Goal: Task Accomplishment & Management: Complete application form

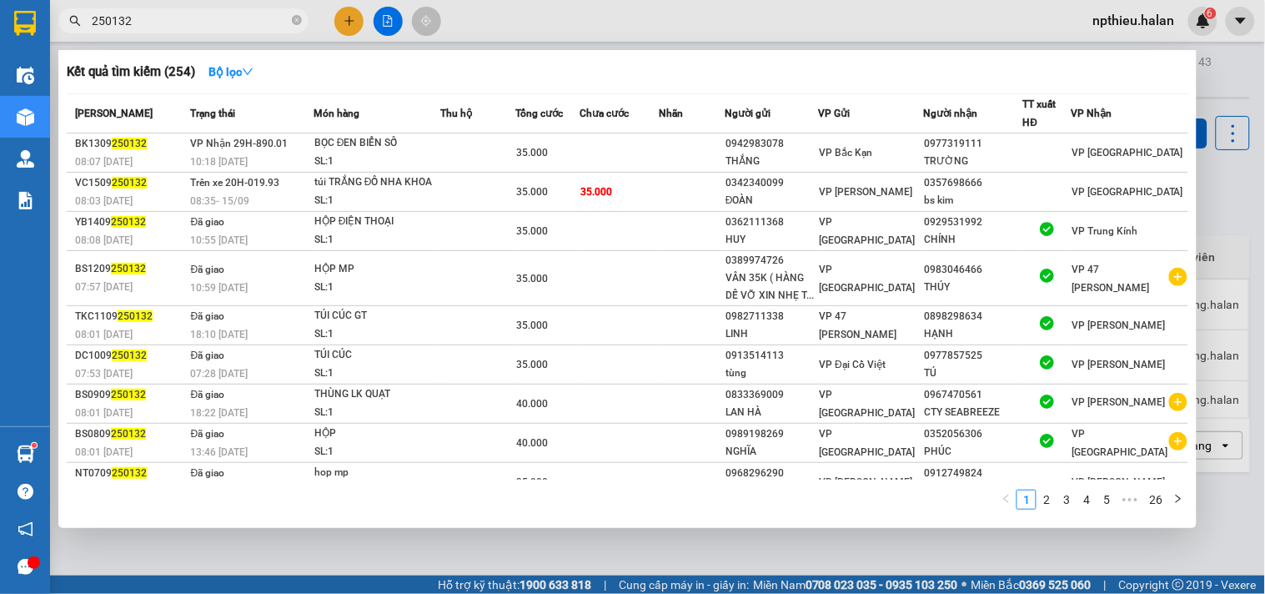
type input "250132"
click at [355, 26] on div at bounding box center [632, 297] width 1265 height 594
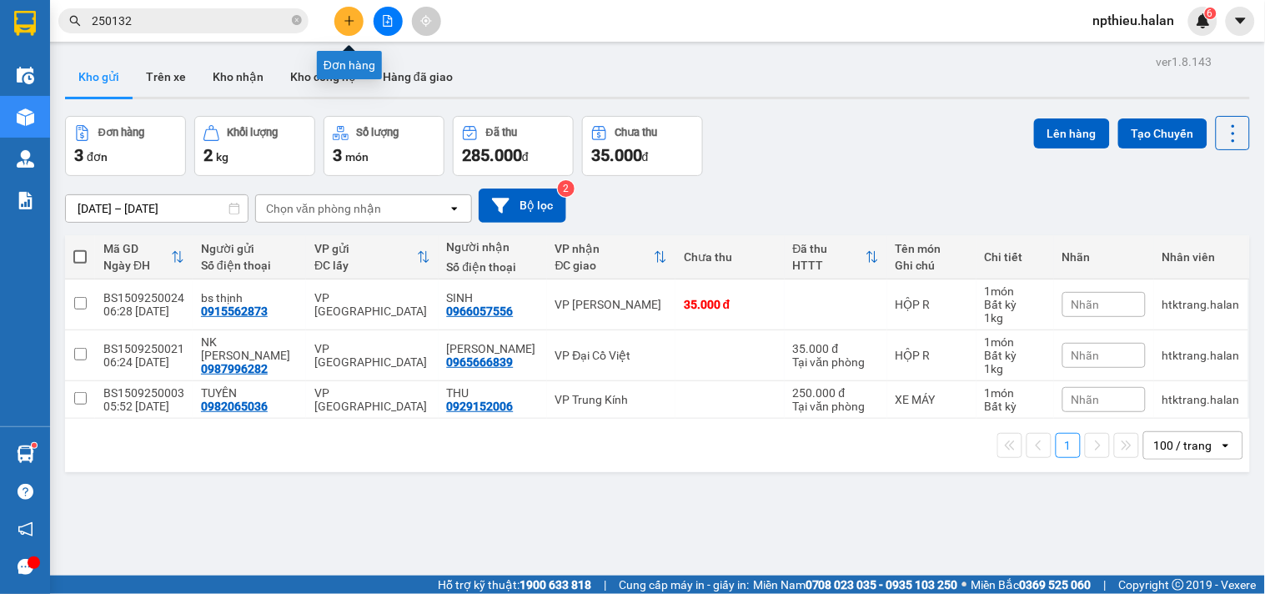
click at [356, 26] on button at bounding box center [348, 21] width 29 height 29
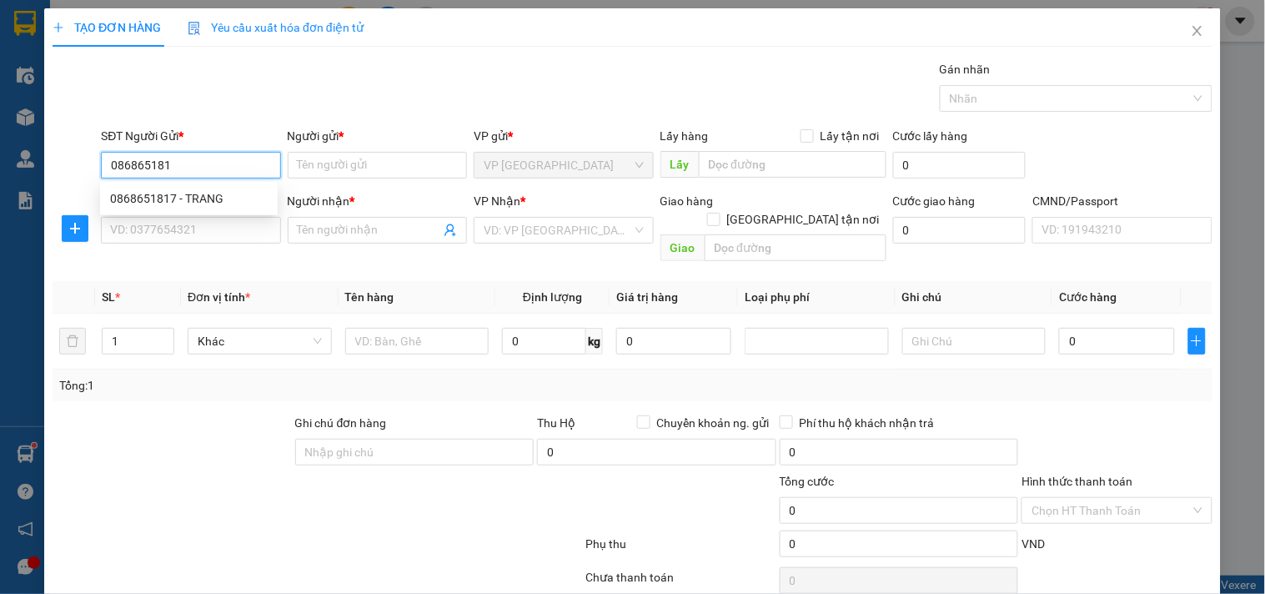
type input "0868651817"
drag, startPoint x: 236, startPoint y: 196, endPoint x: 238, endPoint y: 206, distance: 10.3
click at [238, 197] on div "0868651817 - TRANG" at bounding box center [189, 198] width 158 height 18
type input "TRANG"
type input "0868651817"
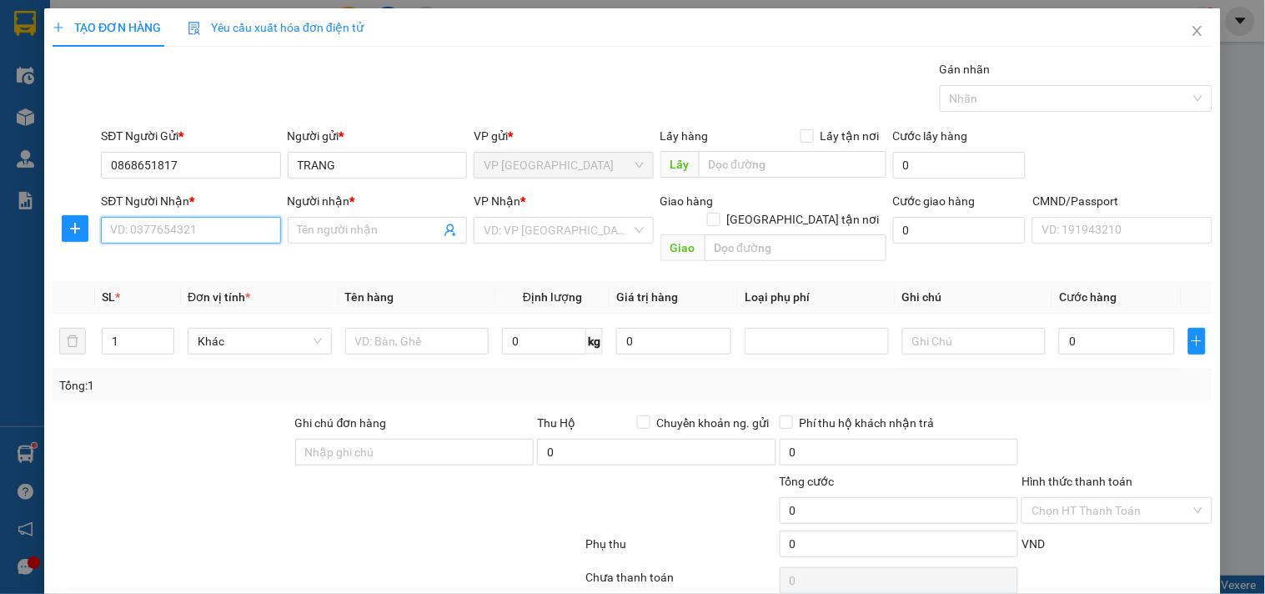
click at [243, 225] on input "SĐT Người Nhận *" at bounding box center [190, 230] width 179 height 27
type input "0852324039"
click at [243, 225] on input "0852324039" at bounding box center [190, 230] width 179 height 27
click at [214, 261] on div "0852324039 - DŨNG" at bounding box center [189, 263] width 158 height 18
type input "DŨNG"
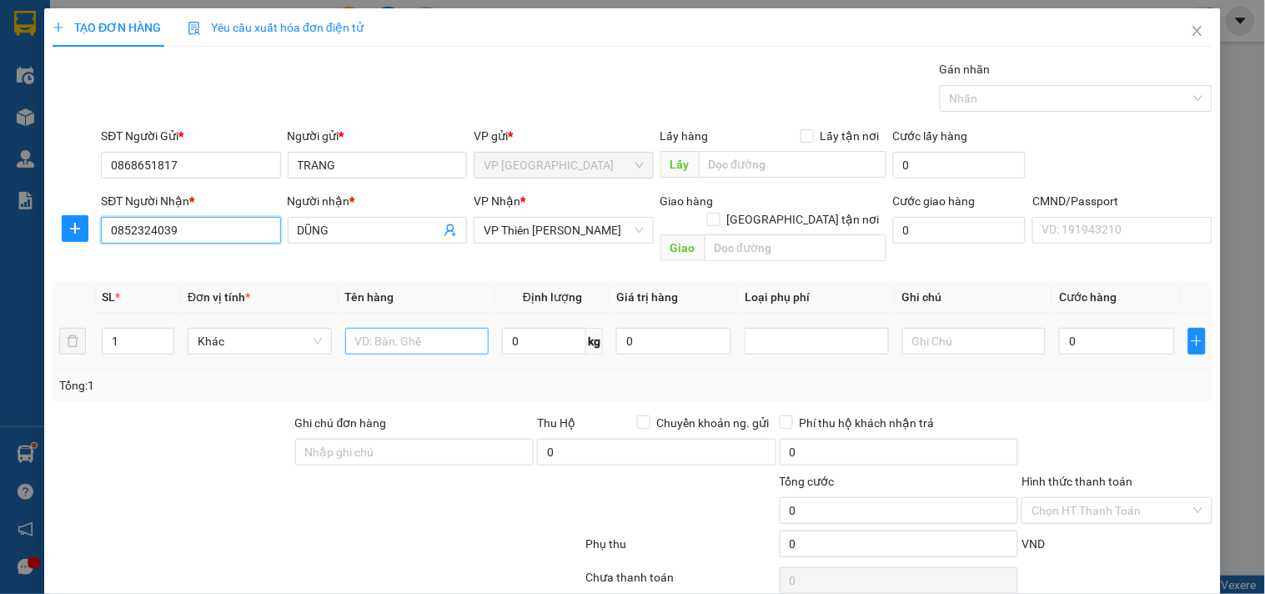
type input "0852324039"
click at [367, 328] on input "text" at bounding box center [417, 341] width 144 height 27
type input "tui cuc"
click at [519, 328] on input "0" at bounding box center [544, 341] width 84 height 27
type input "1"
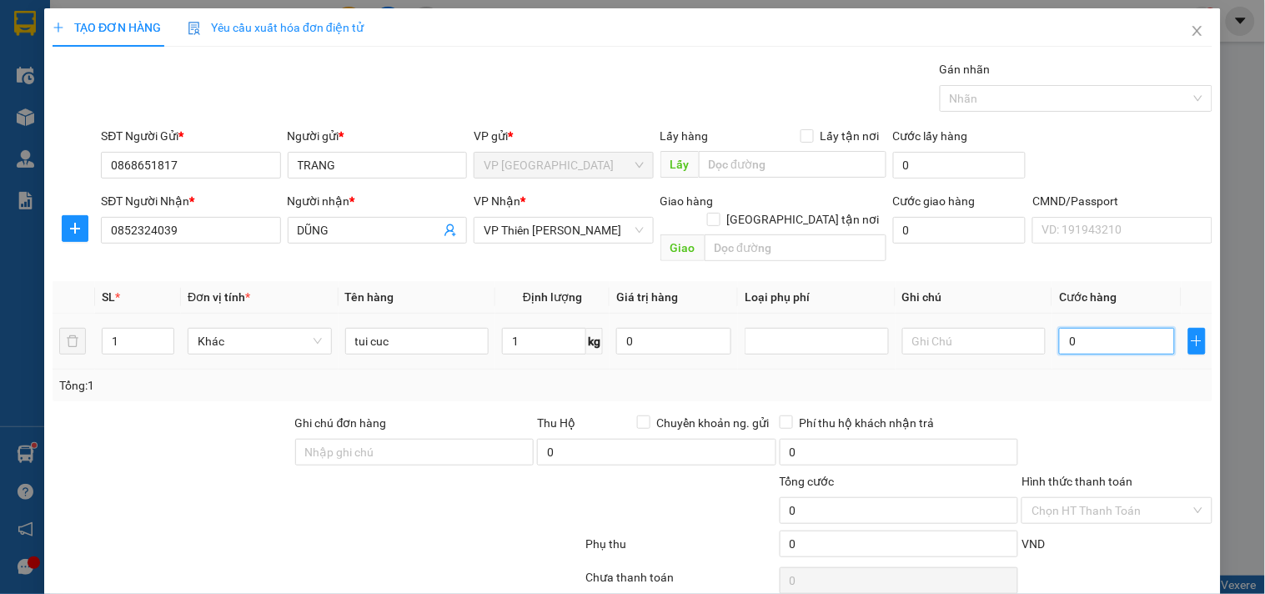
click at [1088, 328] on input "0" at bounding box center [1116, 341] width 115 height 27
type input "3"
type input "35"
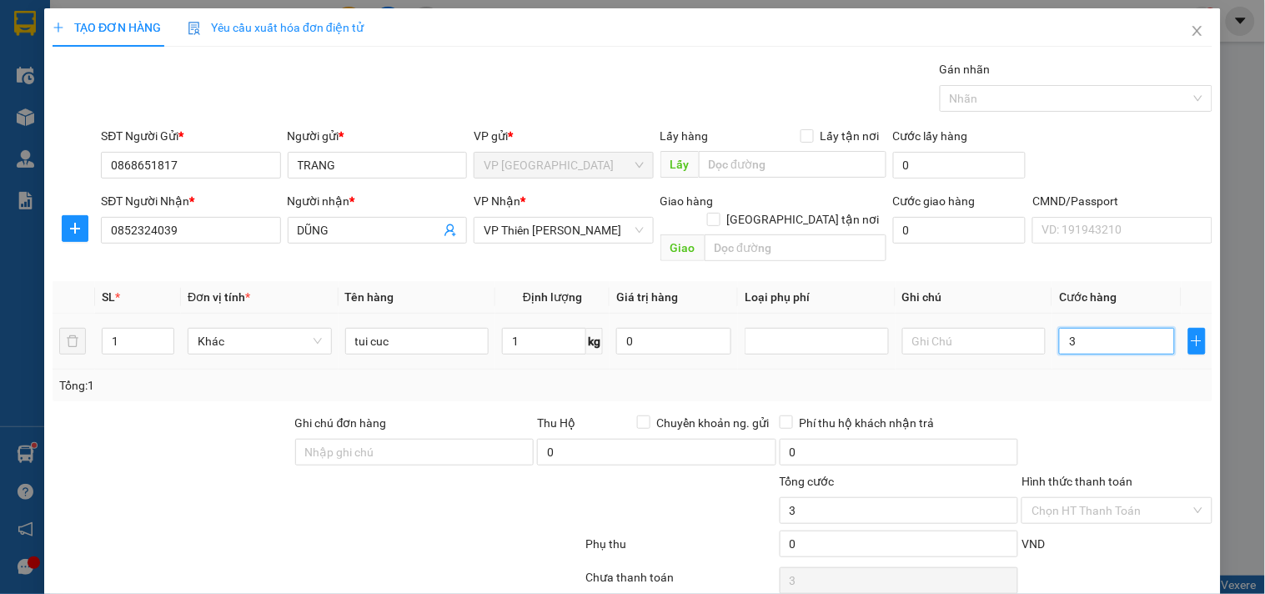
type input "35"
type input "35.000"
click at [1074, 376] on div "Tổng: 1" at bounding box center [632, 385] width 1146 height 18
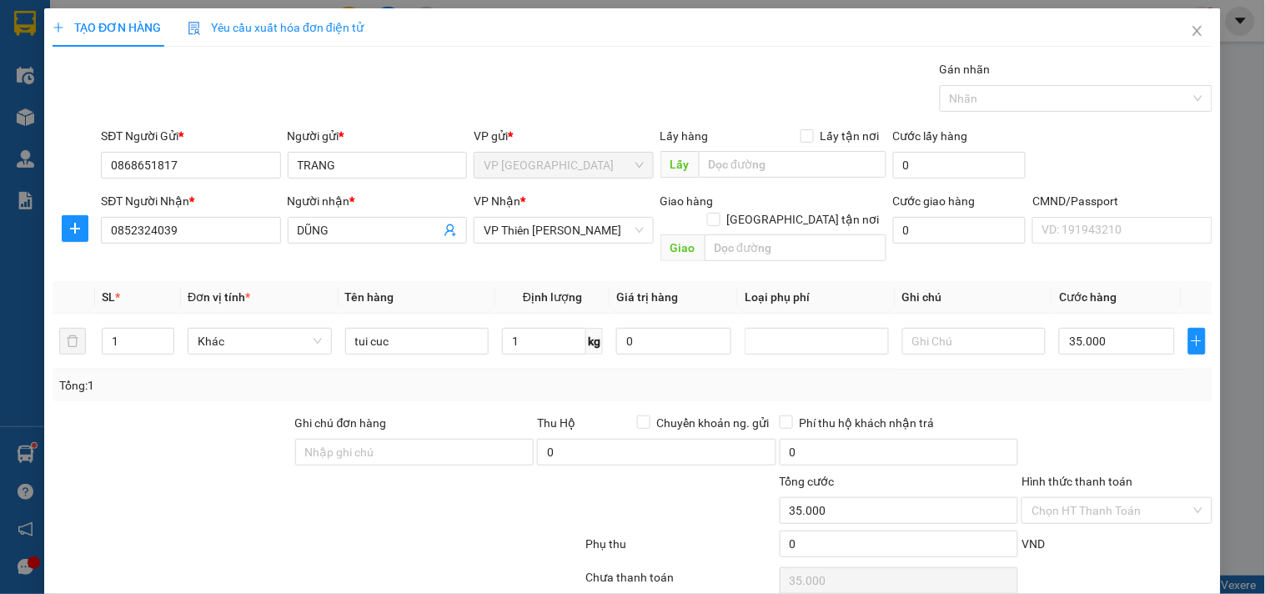
scroll to position [56, 0]
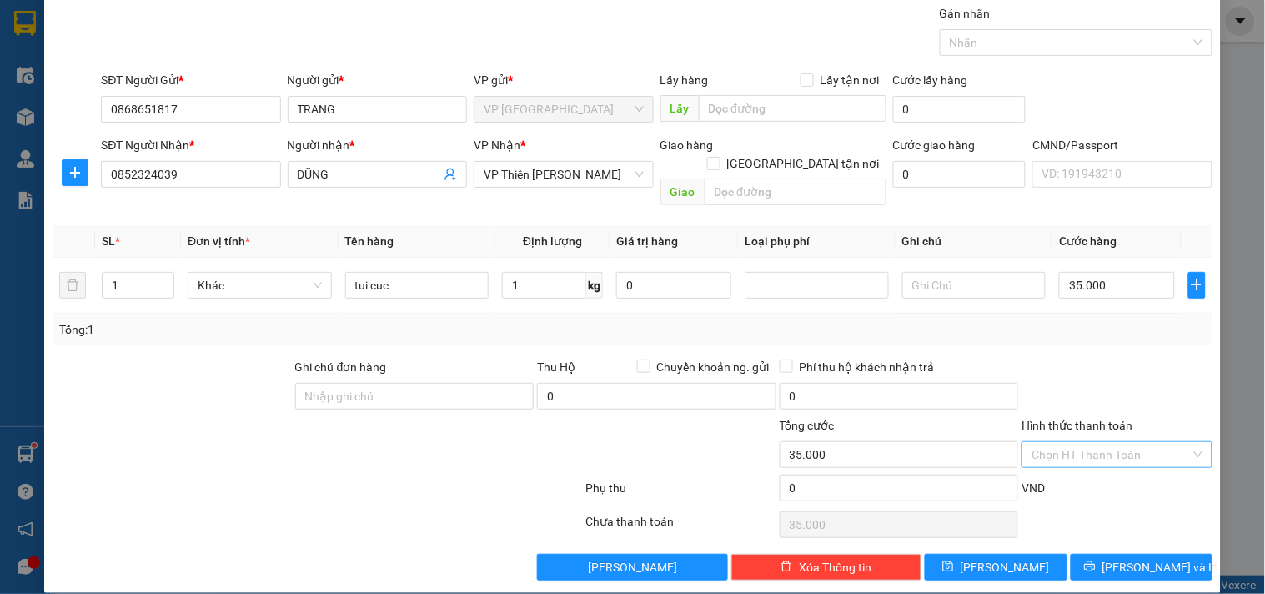
click at [1099, 442] on input "Hình thức thanh toán" at bounding box center [1110, 454] width 158 height 25
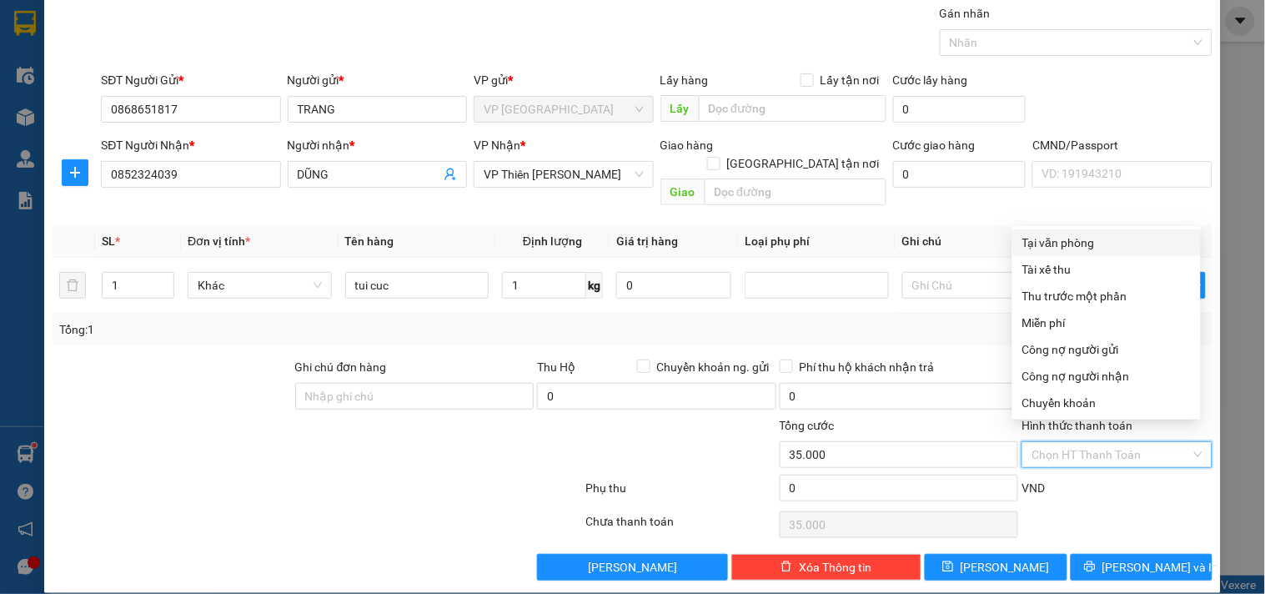
click at [1061, 235] on div "Tại văn phòng" at bounding box center [1106, 242] width 168 height 18
type input "0"
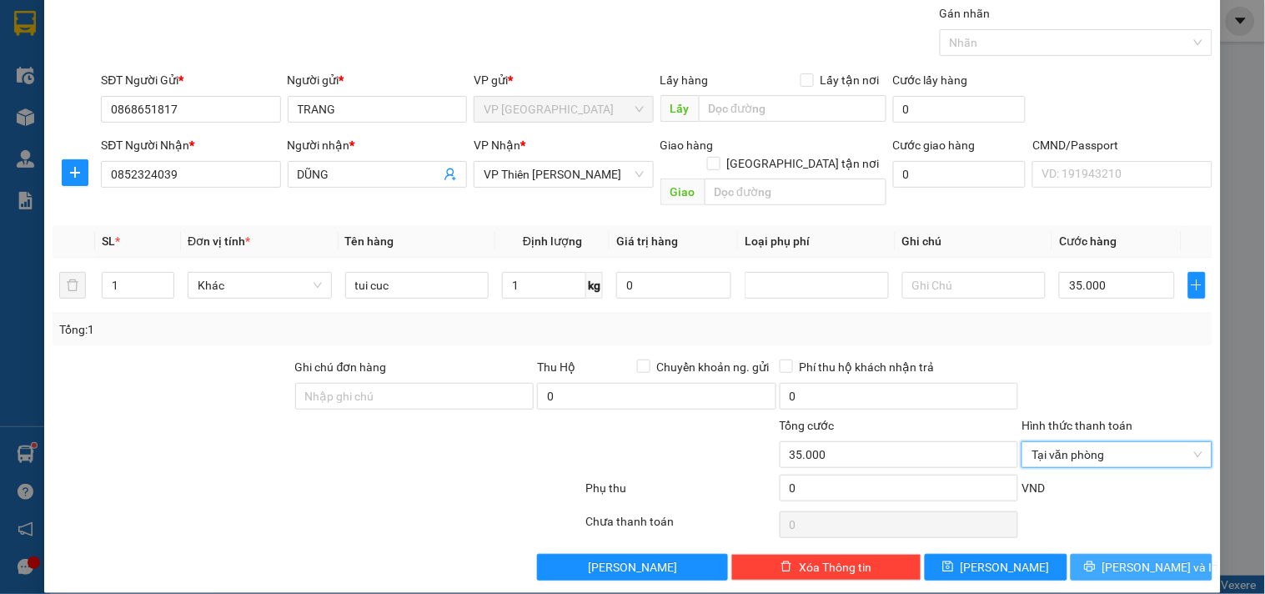
click at [1129, 554] on button "[PERSON_NAME] và In" at bounding box center [1141, 567] width 142 height 27
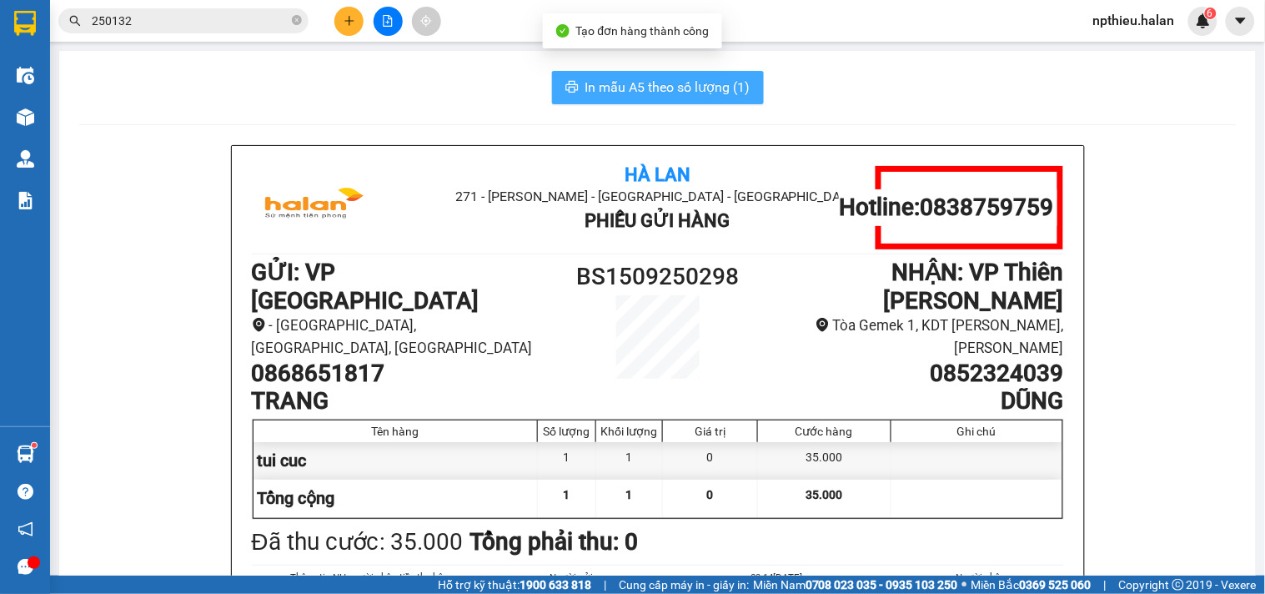
click at [664, 83] on span "In mẫu A5 theo số lượng (1)" at bounding box center [667, 87] width 165 height 21
click at [679, 85] on span "In mẫu A5 theo số lượng (1)" at bounding box center [667, 87] width 165 height 21
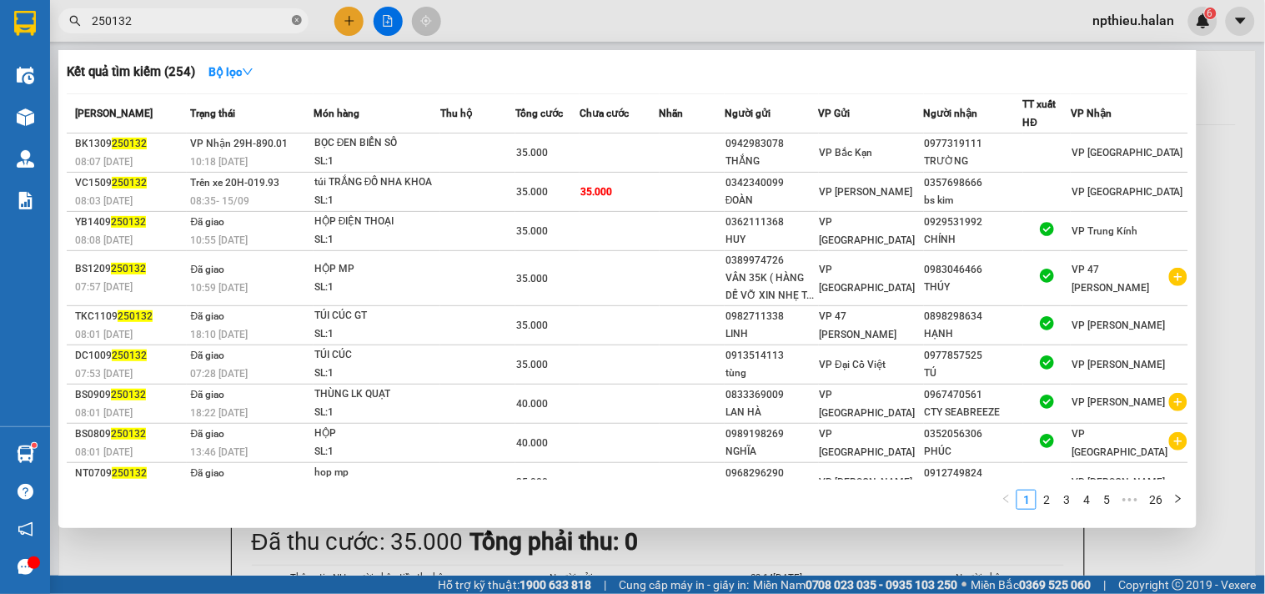
click at [301, 21] on icon "close-circle" at bounding box center [297, 20] width 10 height 10
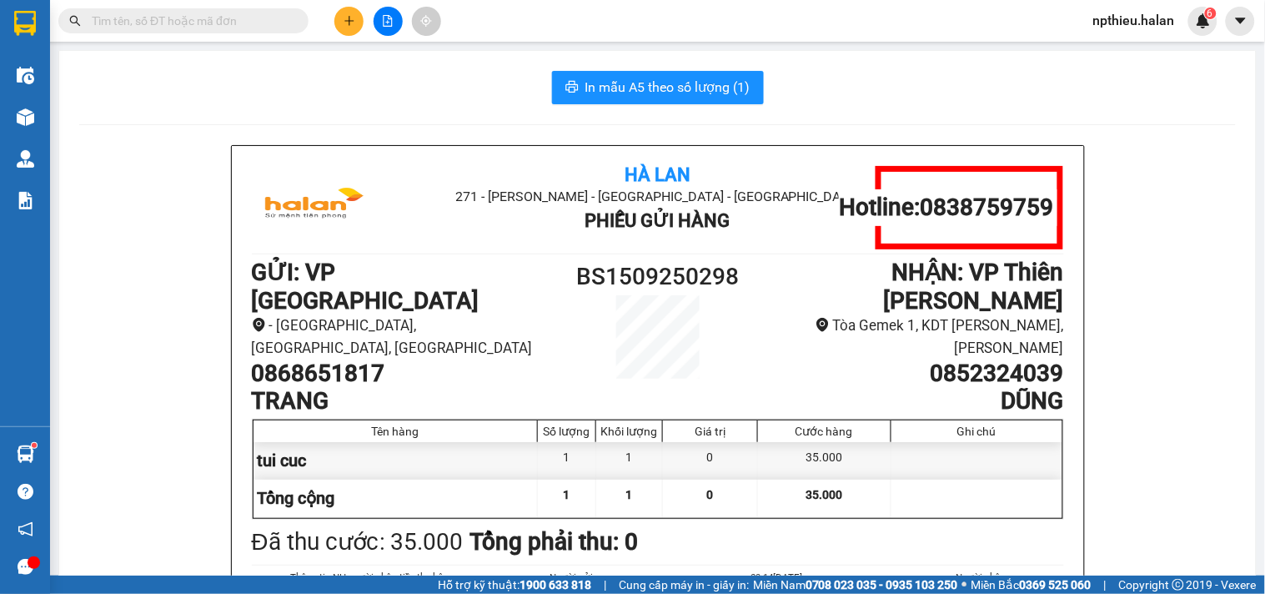
click at [294, 81] on div "In mẫu A5 theo số lượng (1)" at bounding box center [657, 87] width 1156 height 33
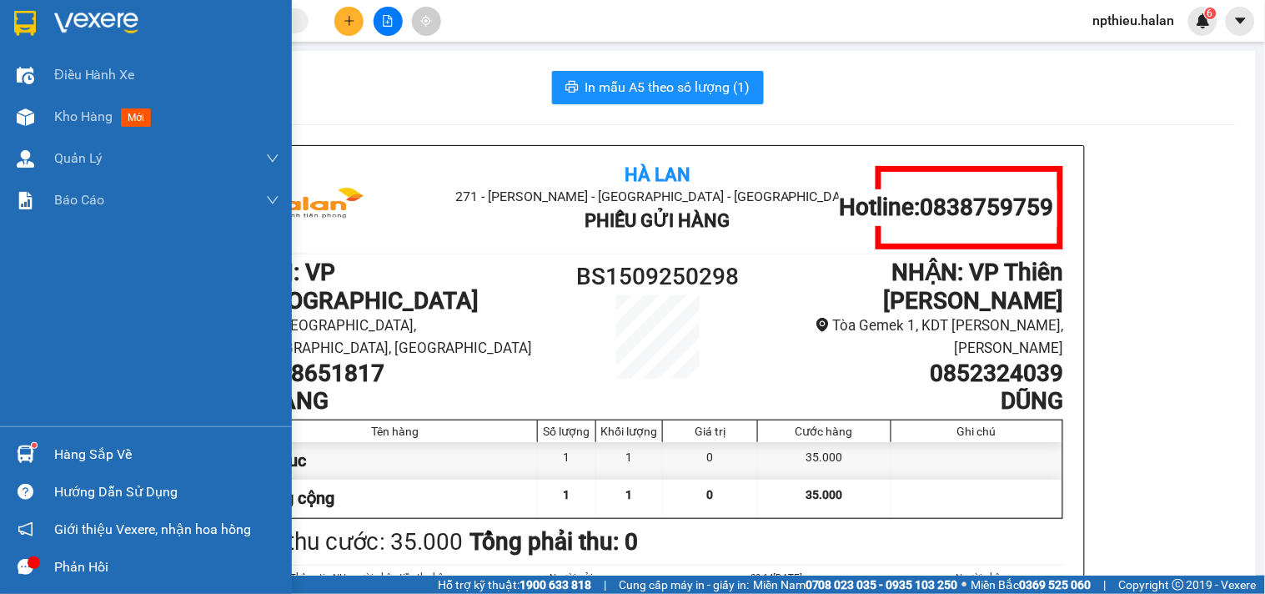
drag, startPoint x: 48, startPoint y: 452, endPoint x: 104, endPoint y: 428, distance: 60.9
click at [52, 452] on div "Hàng sắp về" at bounding box center [146, 454] width 292 height 38
